Goal: Information Seeking & Learning: Learn about a topic

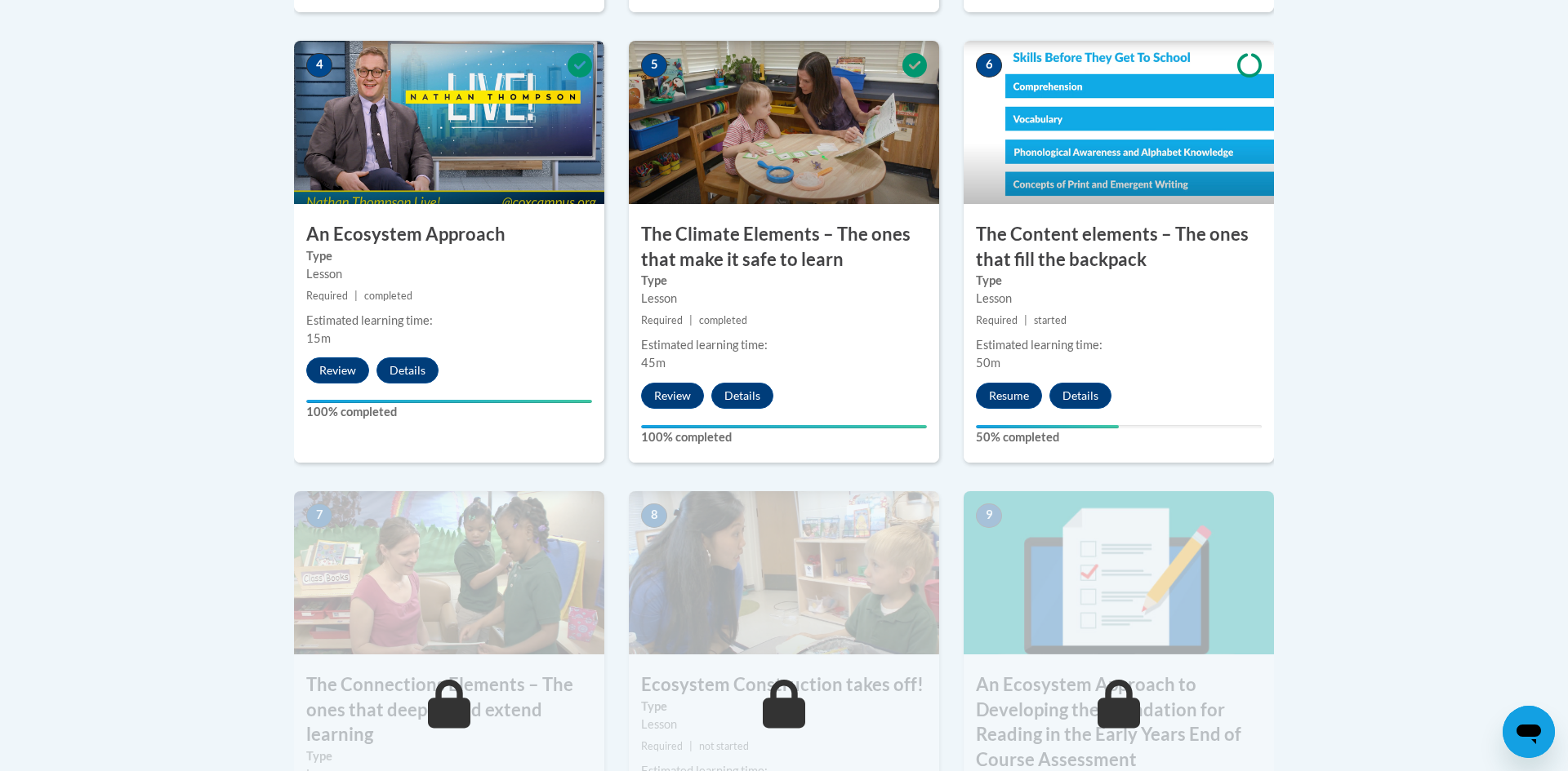
scroll to position [981, 0]
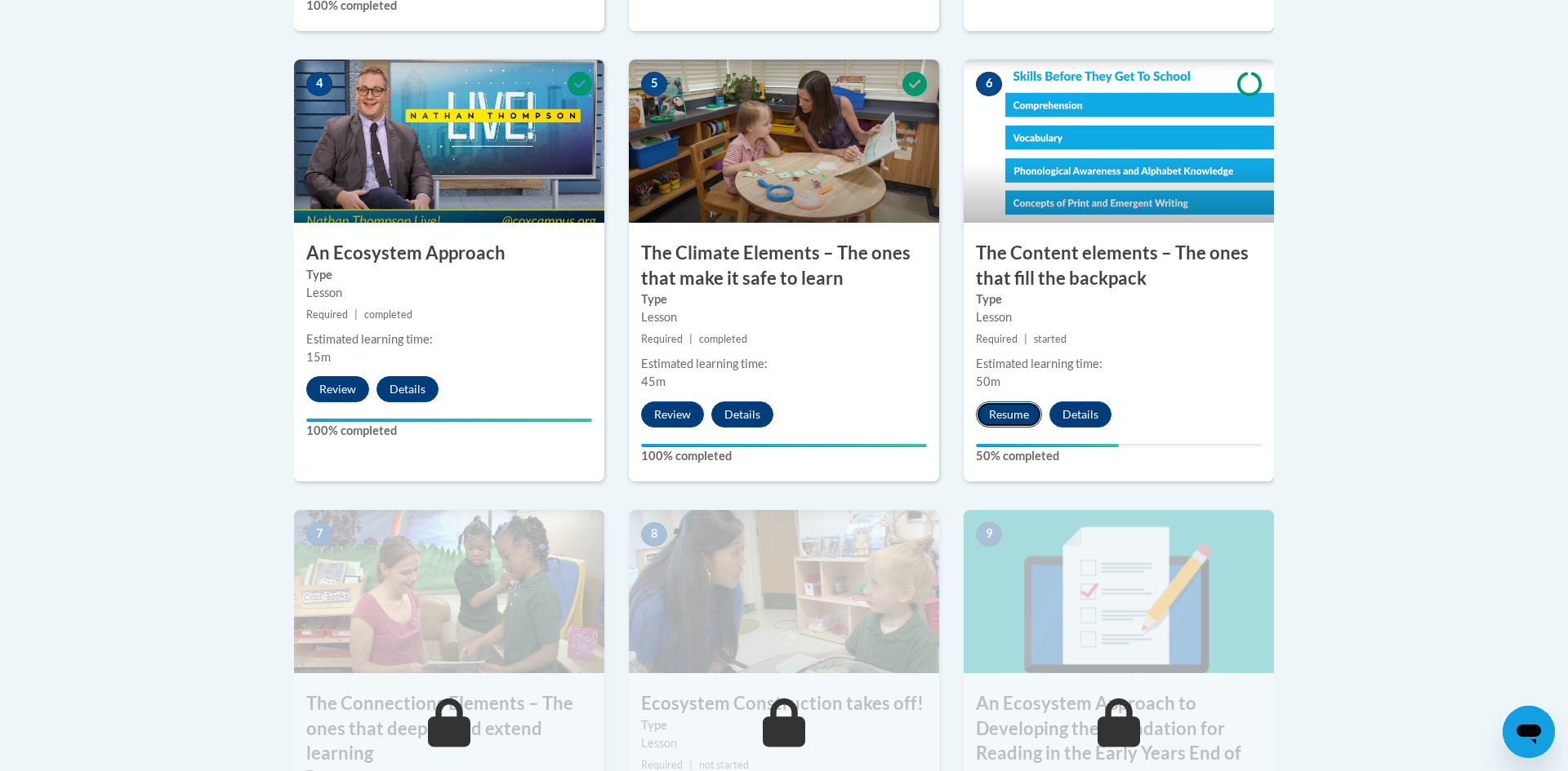
click at [1012, 413] on button "Resume" at bounding box center [1010, 414] width 66 height 26
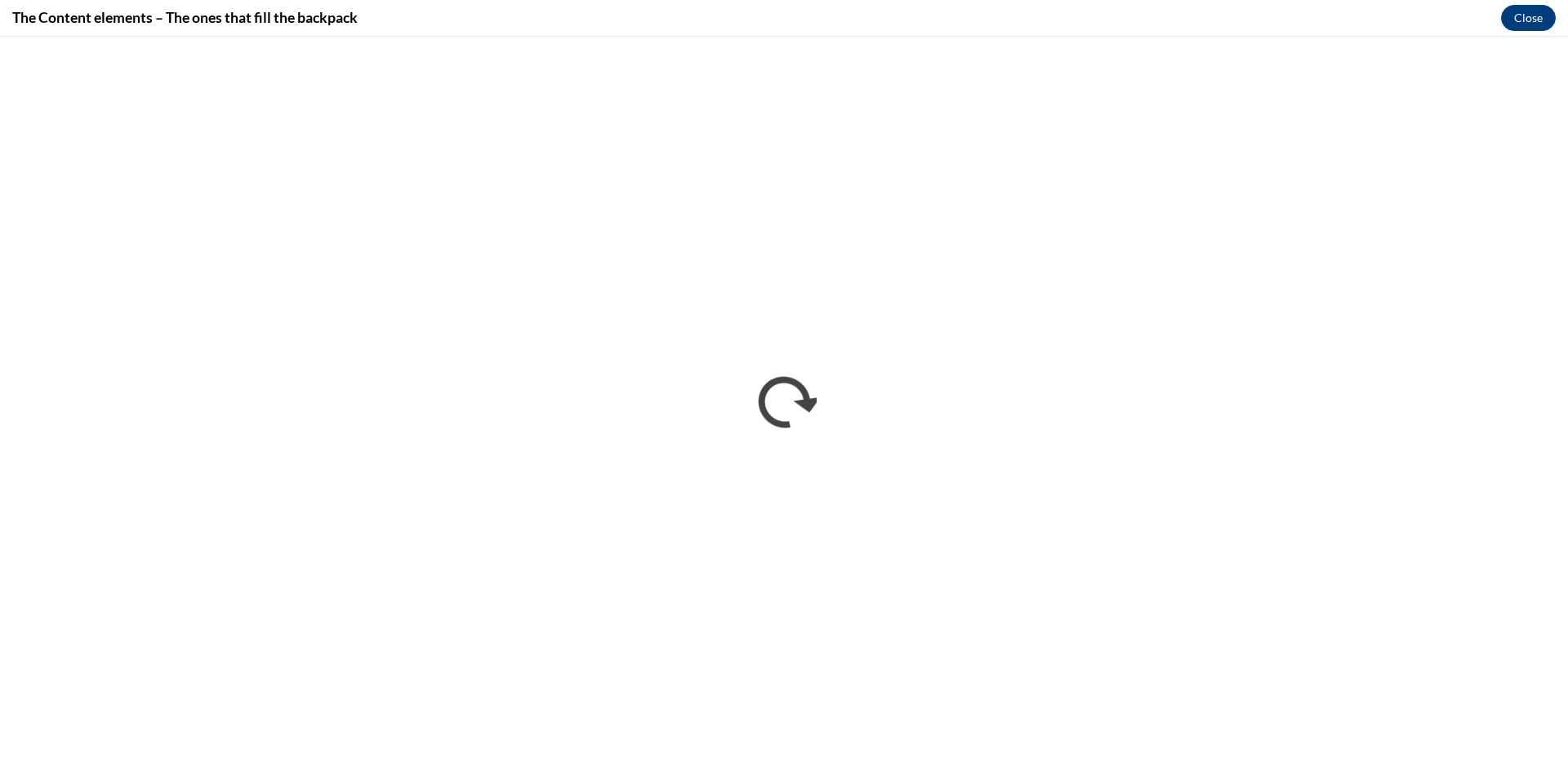
scroll to position [0, 0]
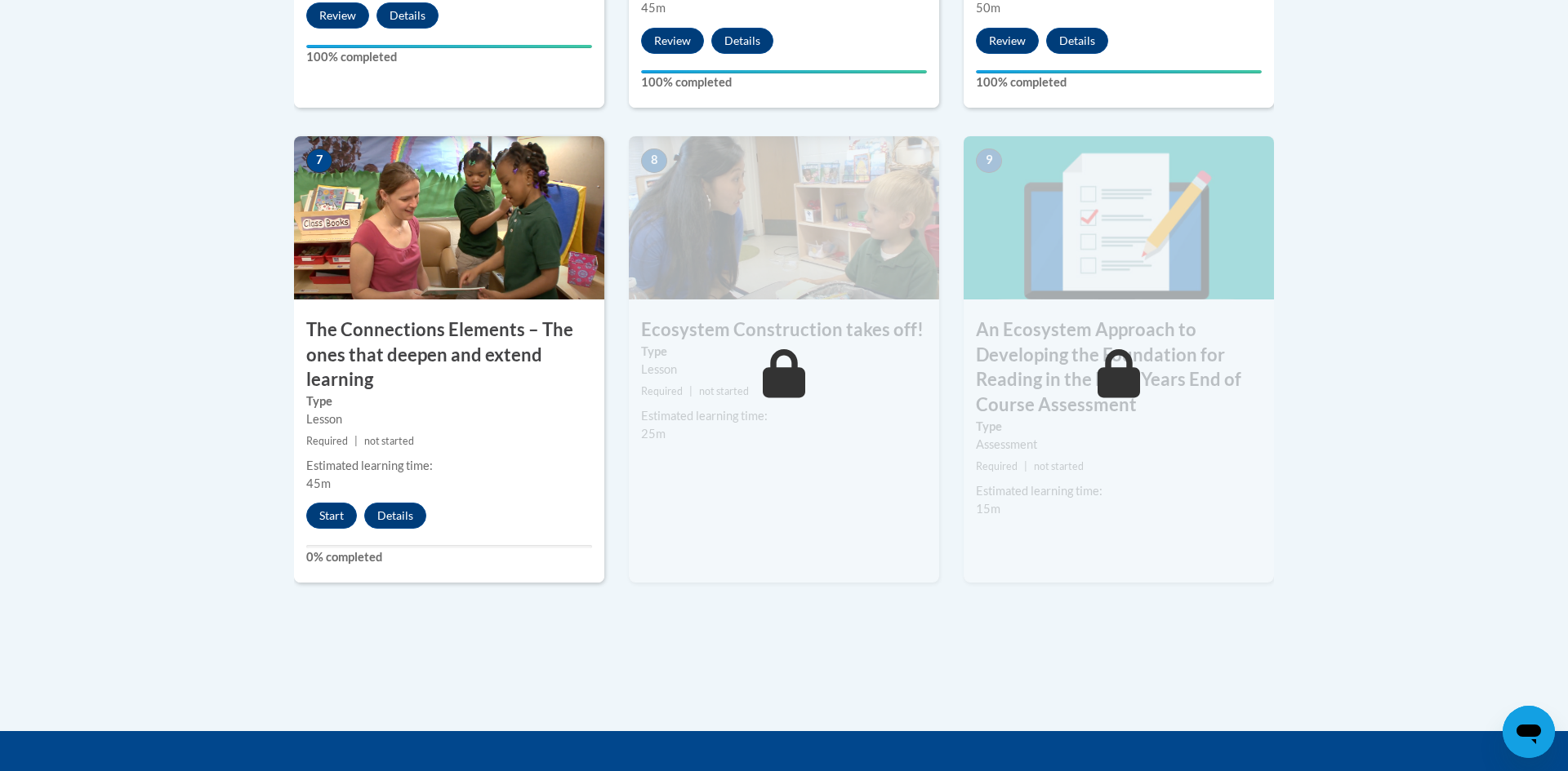
scroll to position [1357, 0]
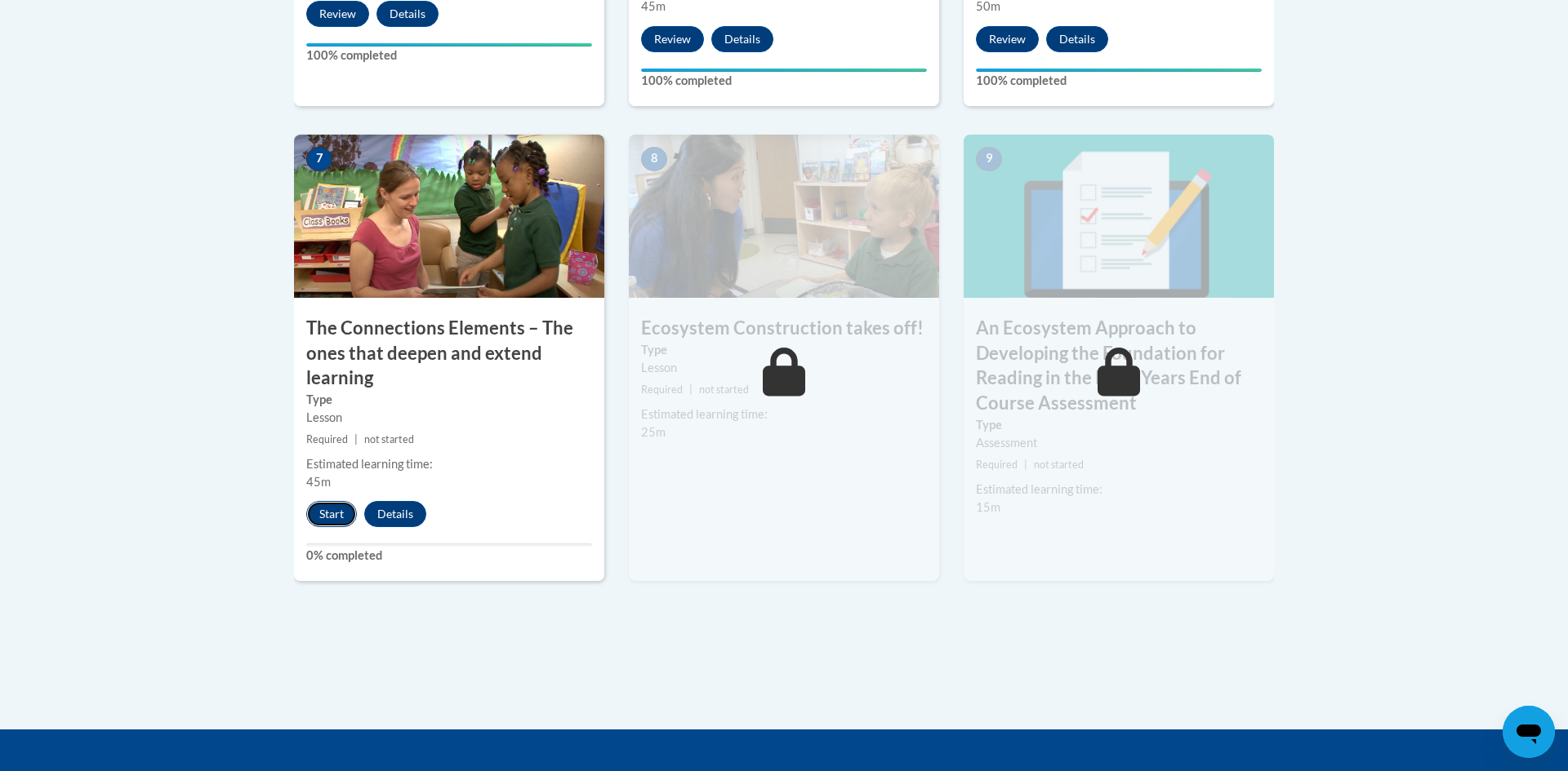
click at [332, 519] on button "Start" at bounding box center [331, 513] width 51 height 26
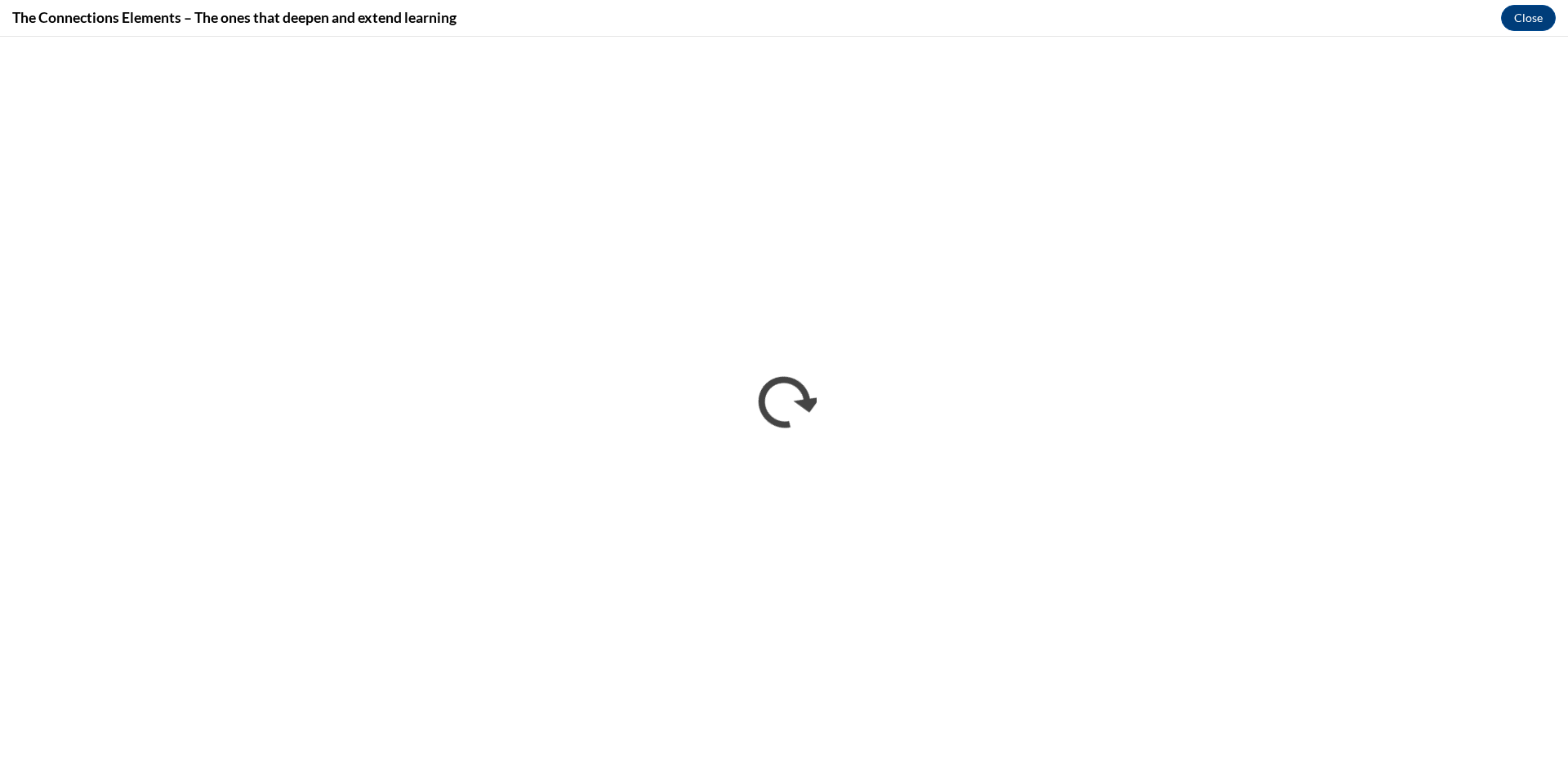
scroll to position [0, 0]
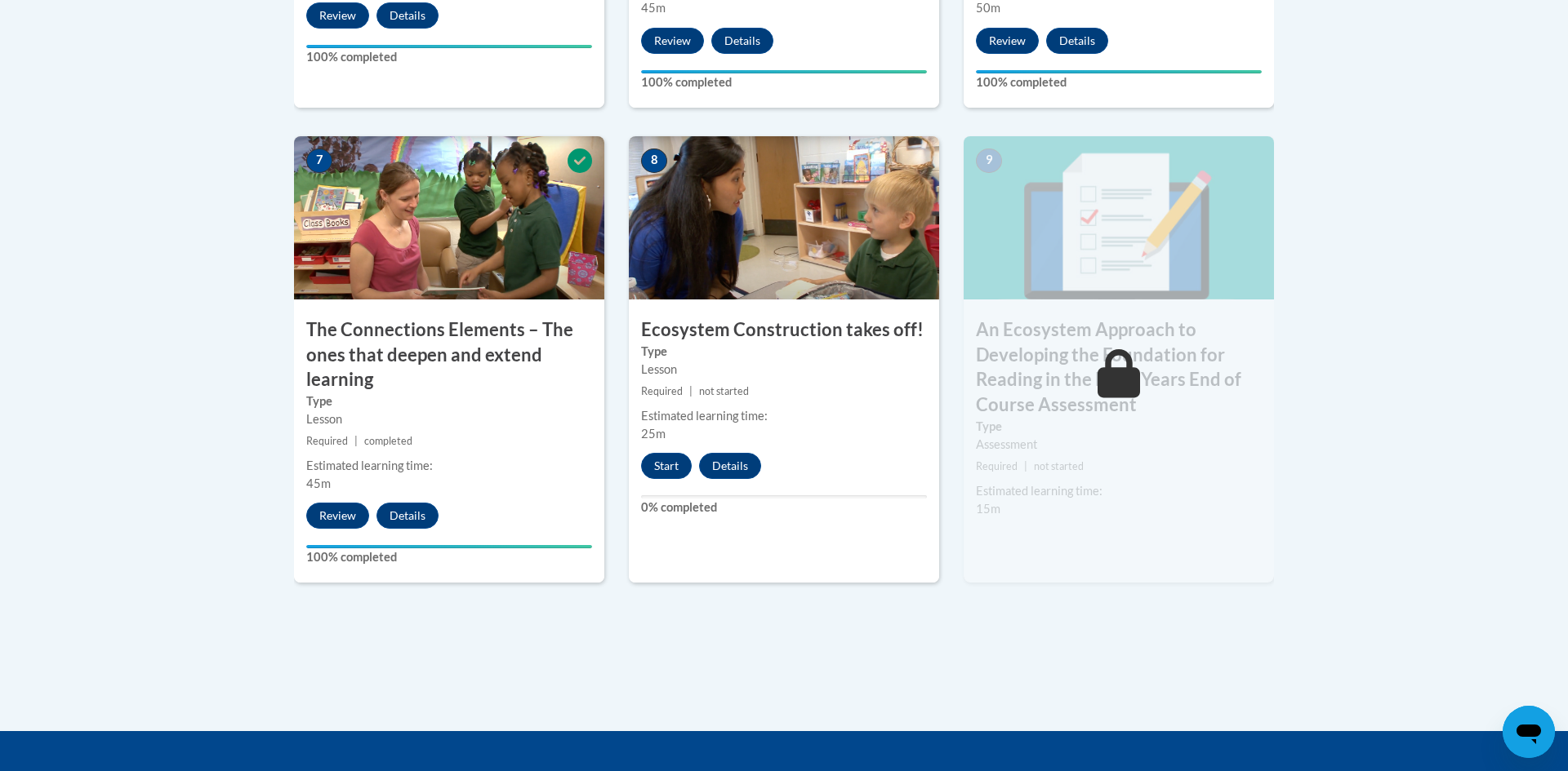
scroll to position [1314, 0]
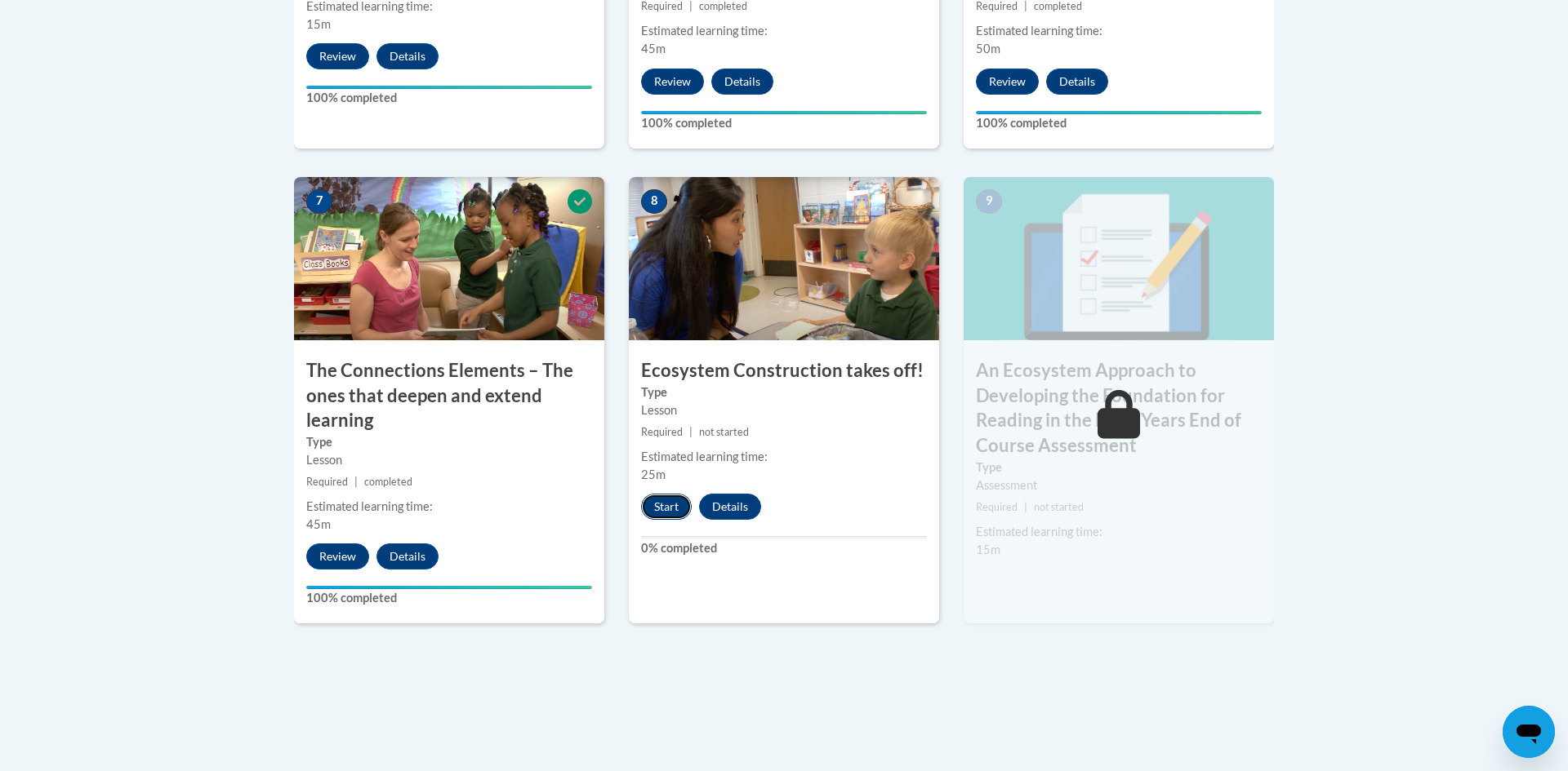
click at [667, 509] on button "Start" at bounding box center [666, 506] width 51 height 26
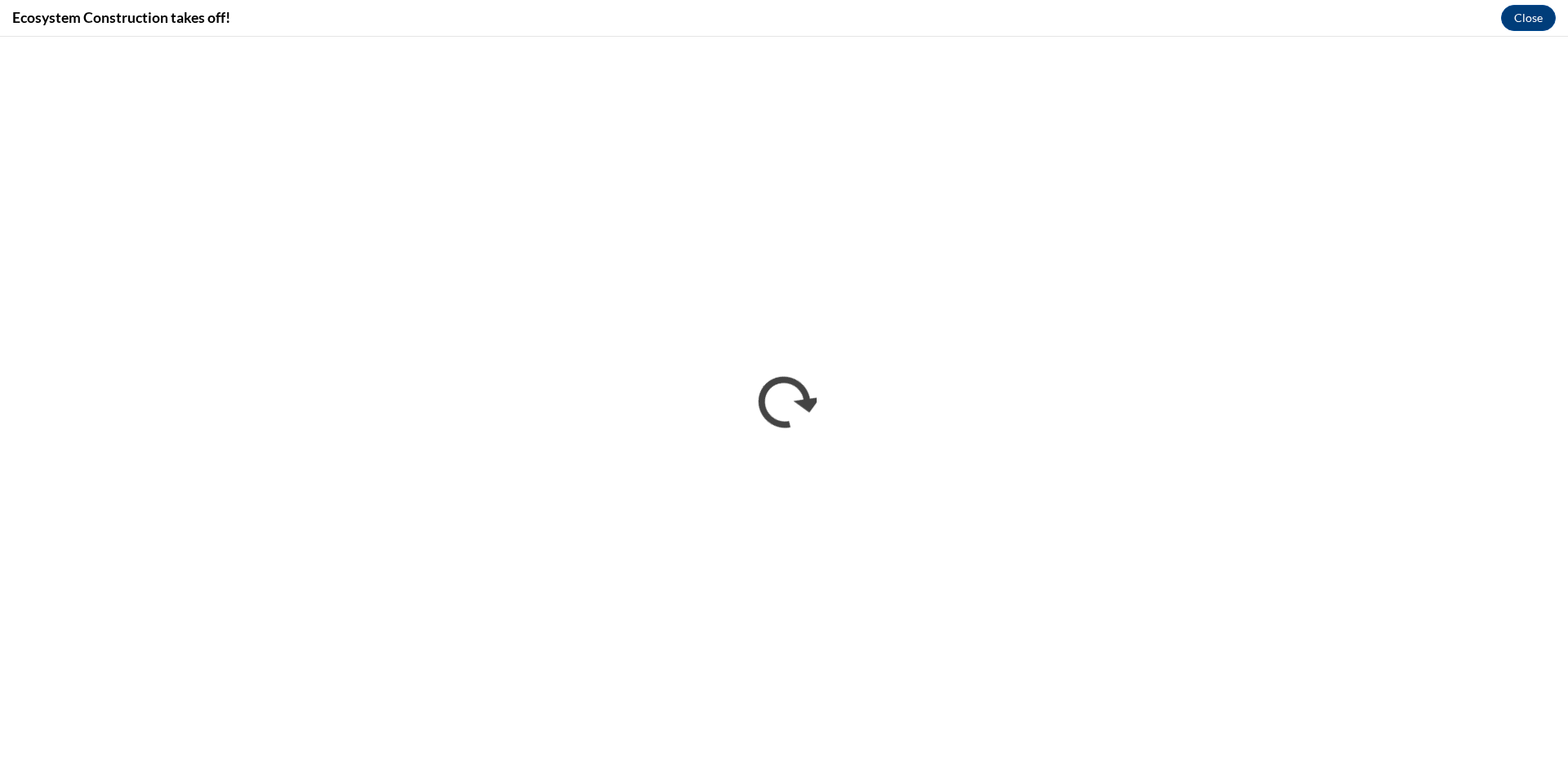
scroll to position [0, 0]
